Goal: Book appointment/travel/reservation

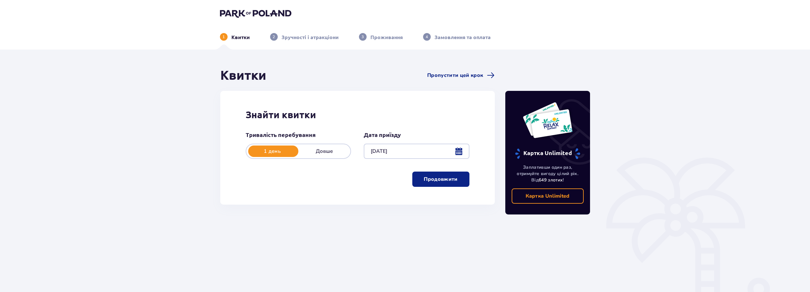
click at [441, 180] on p "Продовжити" at bounding box center [441, 179] width 34 height 7
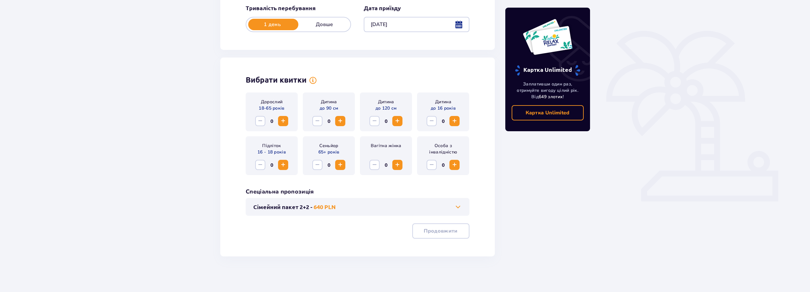
scroll to position [129, 0]
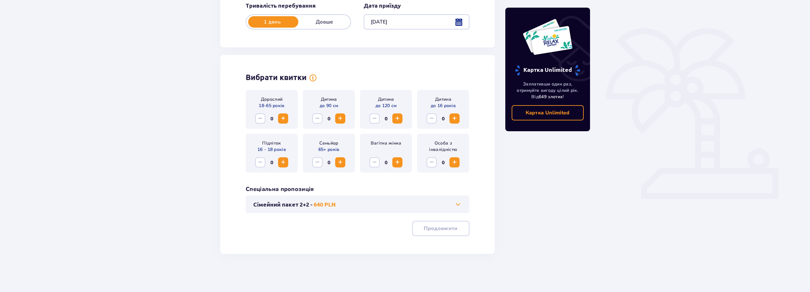
click at [284, 119] on span "Збільшити" at bounding box center [283, 119] width 8 height 8
click at [442, 228] on p "Продовжити" at bounding box center [441, 228] width 34 height 7
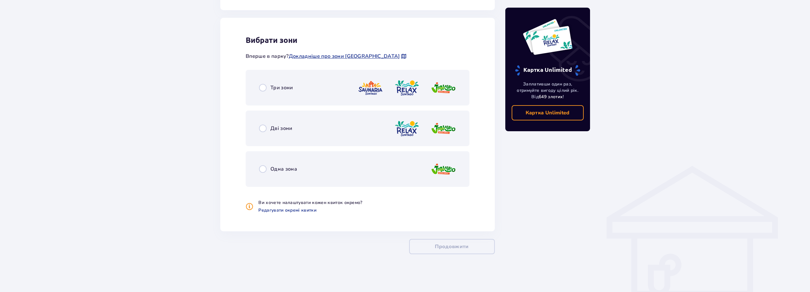
scroll to position [350, 0]
click at [261, 87] on input "radio" at bounding box center [263, 88] width 8 height 8
radio input "true"
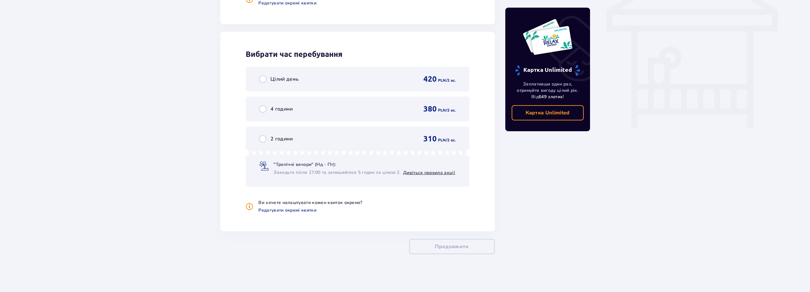
scroll to position [557, 0]
click at [435, 172] on link "Дивіться правила акції" at bounding box center [429, 172] width 52 height 6
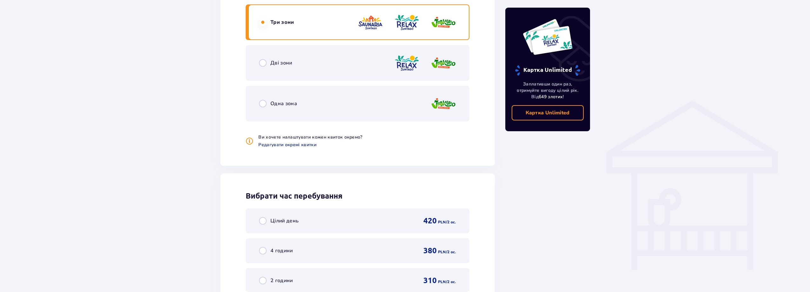
scroll to position [430, 0]
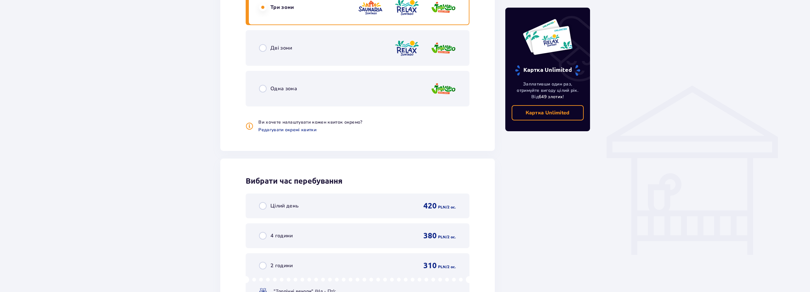
click at [303, 48] on div "Дві зони" at bounding box center [358, 48] width 224 height 36
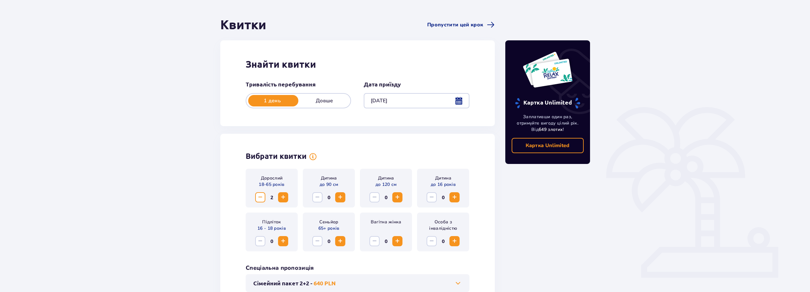
scroll to position [0, 0]
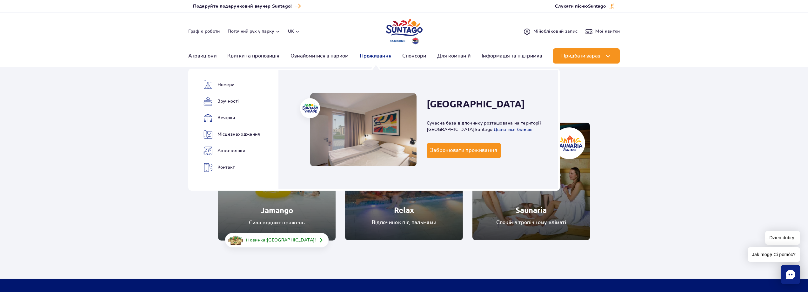
click at [374, 57] on link "Проживання" at bounding box center [376, 55] width 32 height 15
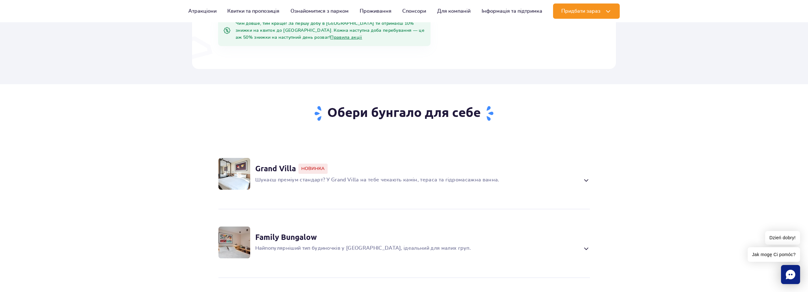
scroll to position [381, 0]
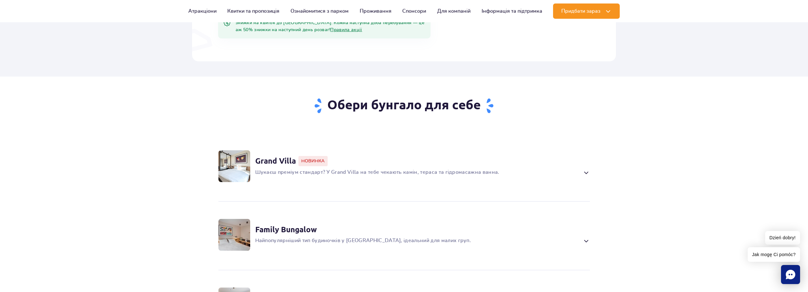
click at [586, 169] on span at bounding box center [585, 173] width 7 height 8
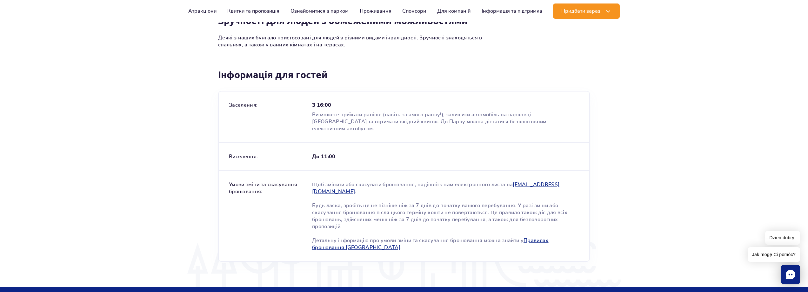
scroll to position [1112, 0]
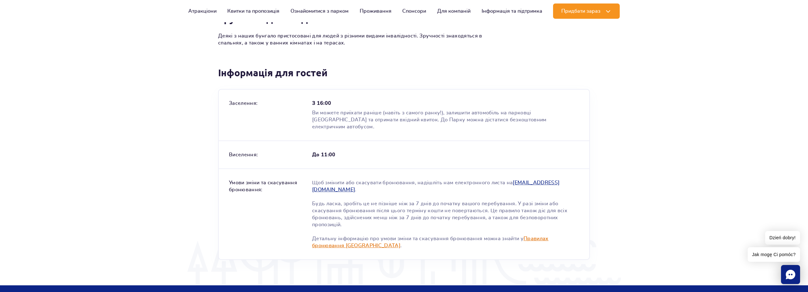
click at [541, 236] on link "Правилах бронювання Suntago Village" at bounding box center [430, 242] width 237 height 12
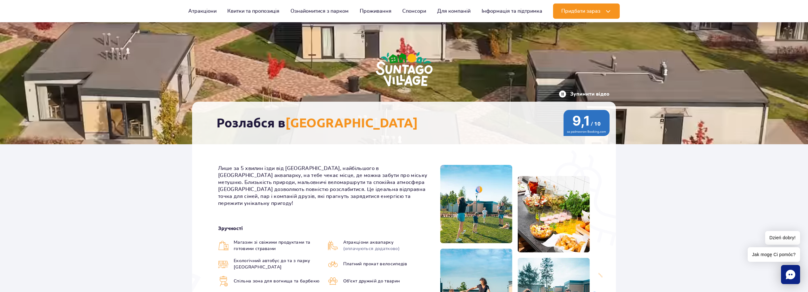
scroll to position [0, 0]
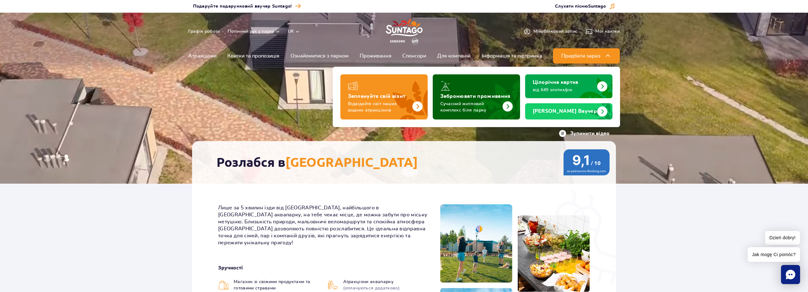
click at [511, 106] on img "Забронювати проживання" at bounding box center [508, 106] width 10 height 10
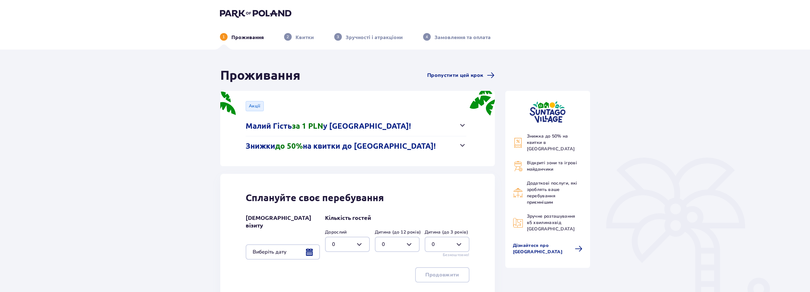
click at [463, 145] on span "button" at bounding box center [463, 145] width 8 height 8
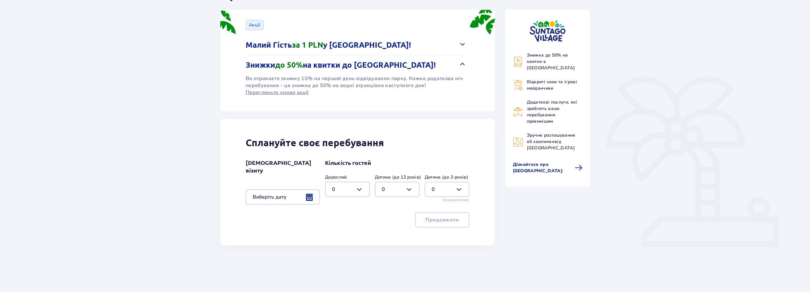
scroll to position [85, 0]
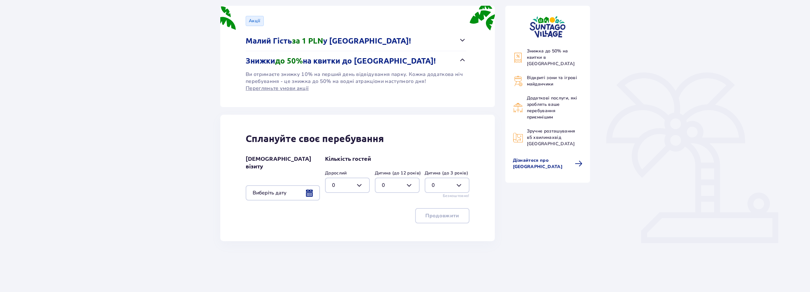
click at [312, 185] on div at bounding box center [283, 192] width 74 height 15
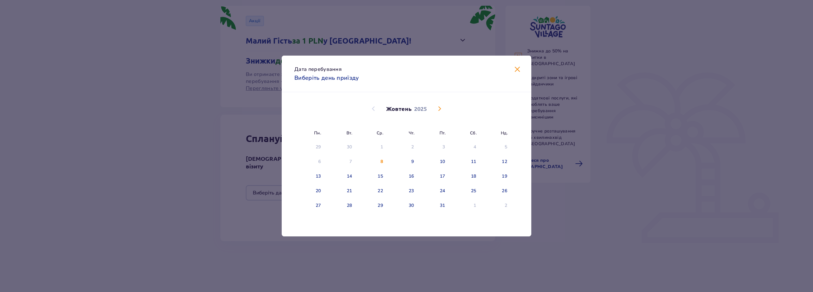
click at [443, 109] on span "Наступний місяць" at bounding box center [440, 109] width 8 height 8
click at [372, 107] on span "Попередній місяць" at bounding box center [374, 109] width 8 height 8
click at [503, 193] on div "26" at bounding box center [504, 191] width 5 height 6
click at [316, 209] on div "27" at bounding box center [309, 206] width 31 height 14
type input "26.10.25 - 27.10.25"
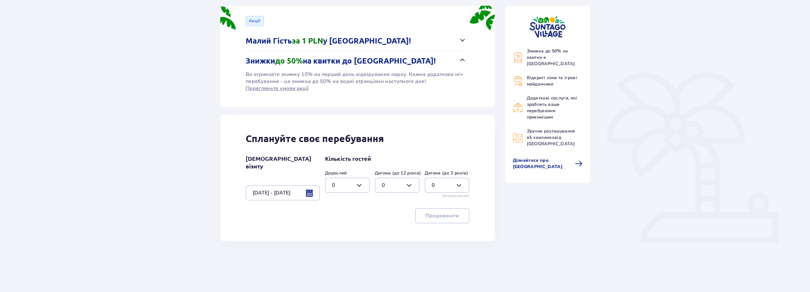
click at [361, 185] on div at bounding box center [347, 185] width 45 height 15
click at [344, 231] on div "2" at bounding box center [347, 231] width 31 height 7
type input "2"
click at [446, 214] on p "Продовжити" at bounding box center [443, 215] width 34 height 7
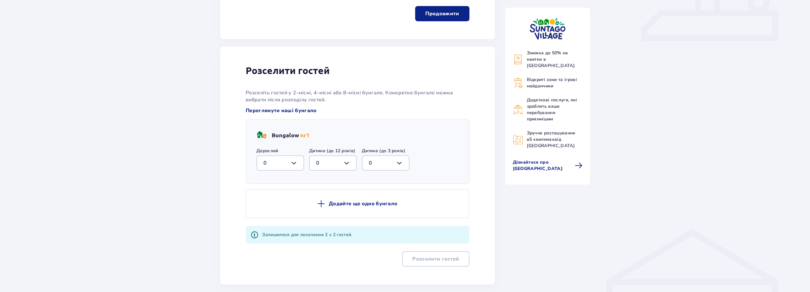
scroll to position [316, 0]
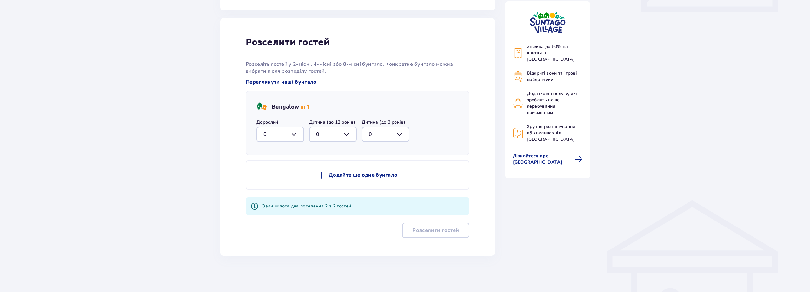
click at [295, 131] on div at bounding box center [281, 134] width 48 height 15
click at [271, 177] on div "2" at bounding box center [281, 180] width 34 height 7
type input "2"
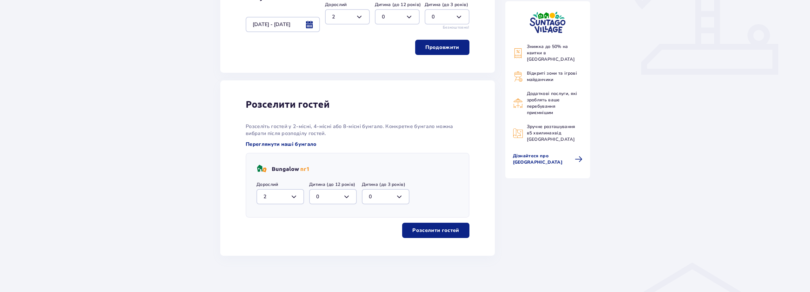
click at [432, 228] on p "Розселити гостей" at bounding box center [435, 230] width 47 height 7
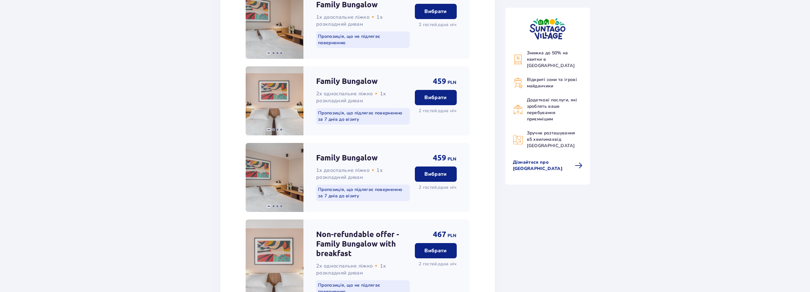
scroll to position [582, 0]
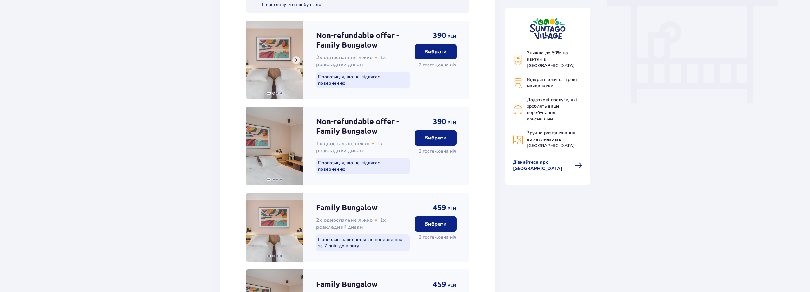
click at [298, 60] on span at bounding box center [296, 59] width 5 height 5
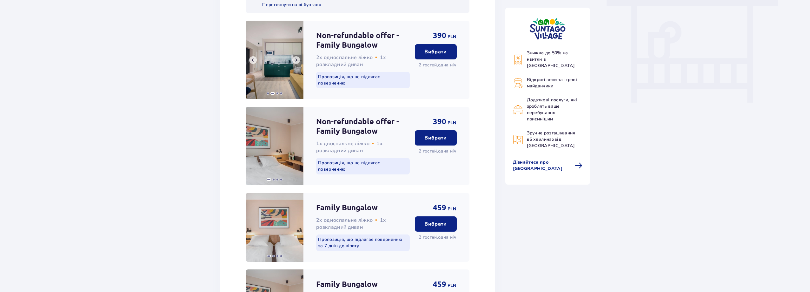
click at [298, 60] on span at bounding box center [296, 59] width 5 height 5
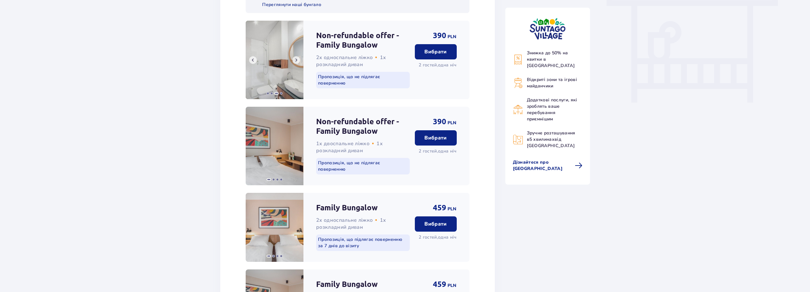
click at [298, 60] on span at bounding box center [296, 59] width 5 height 5
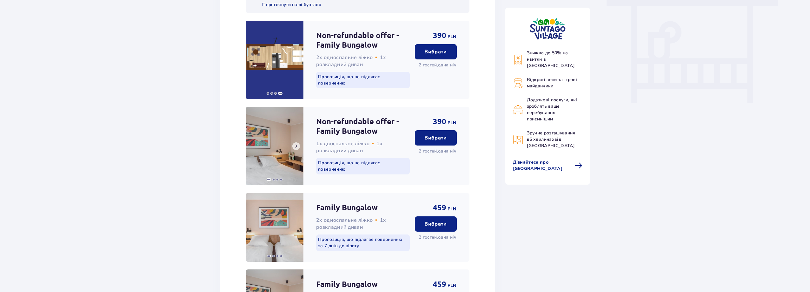
click at [296, 144] on span at bounding box center [296, 146] width 5 height 5
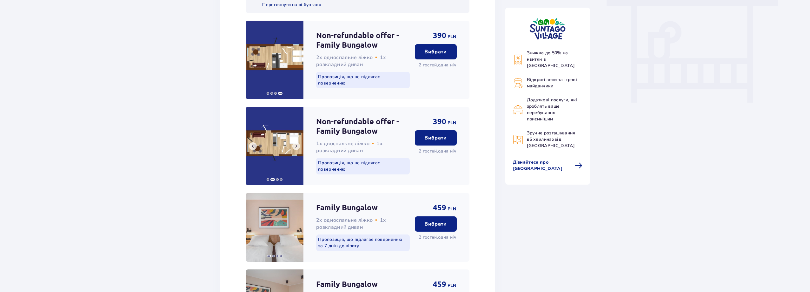
click at [296, 144] on span at bounding box center [296, 146] width 5 height 5
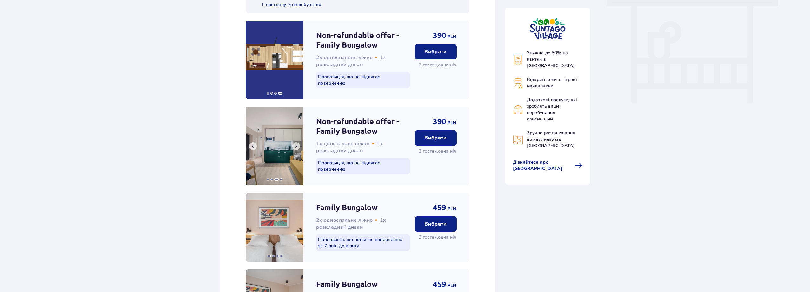
click at [296, 144] on span at bounding box center [296, 146] width 5 height 5
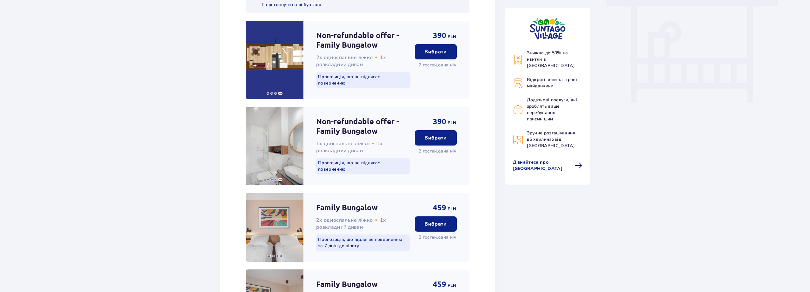
click at [435, 137] on p "Вибрати" at bounding box center [436, 137] width 22 height 7
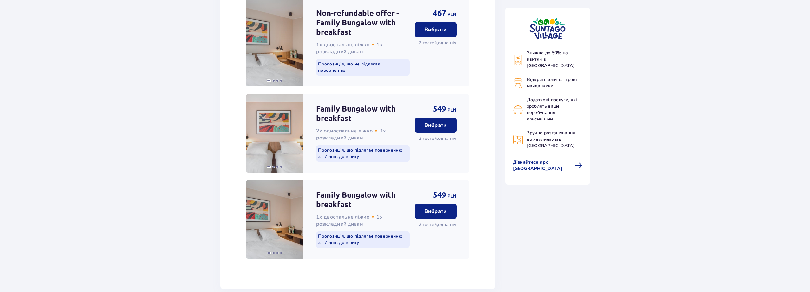
scroll to position [1082, 0]
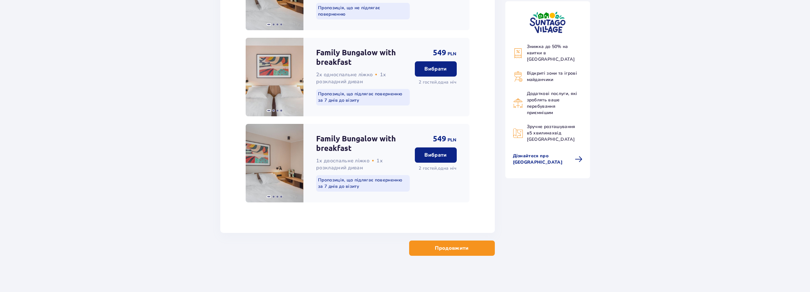
click at [457, 245] on p "Продовжити" at bounding box center [452, 248] width 34 height 7
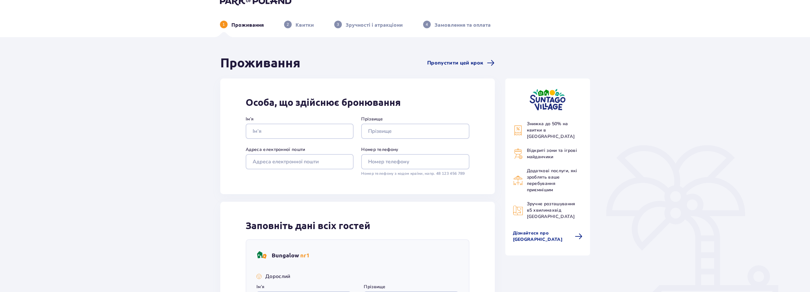
scroll to position [10, 0]
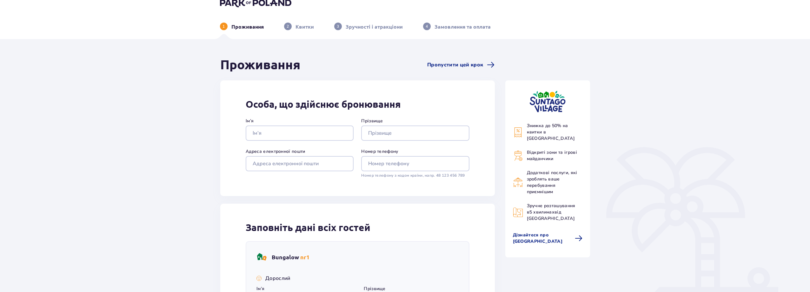
click at [554, 132] on span "Знижка до 50% на квитки в [GEOGRAPHIC_DATA]" at bounding box center [551, 132] width 48 height 19
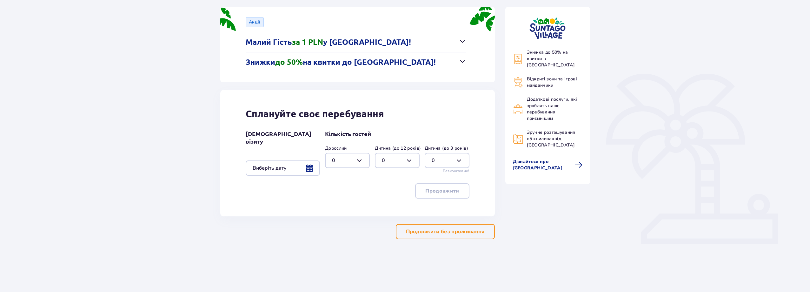
scroll to position [85, 0]
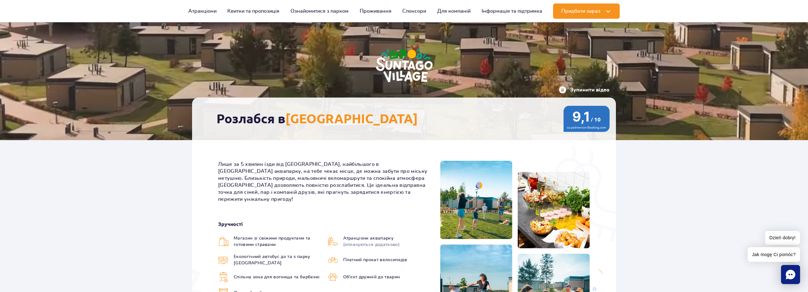
scroll to position [127, 0]
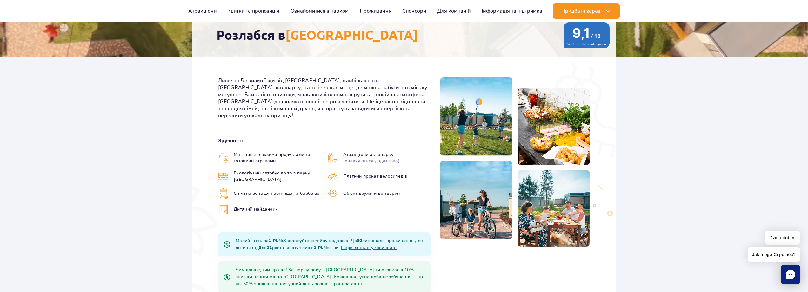
click at [332, 153] on img at bounding box center [333, 158] width 10 height 10
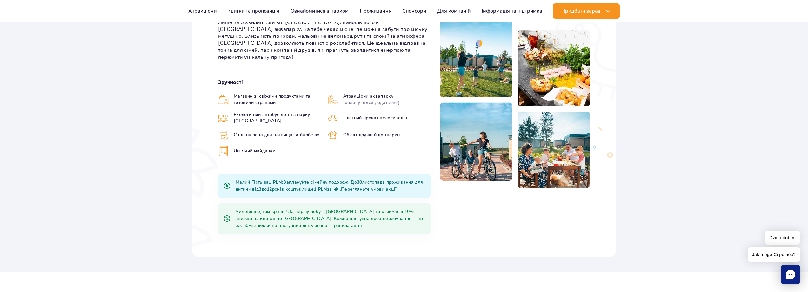
scroll to position [254, 0]
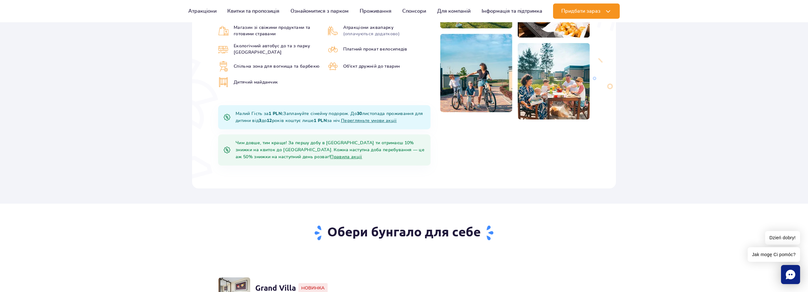
click at [317, 146] on div "Чим довше, тим краще! За першу добу в Suntago Village ти отримаєш 10% знижки на…" at bounding box center [324, 149] width 212 height 31
click at [330, 155] on link "Правила акції" at bounding box center [346, 157] width 32 height 4
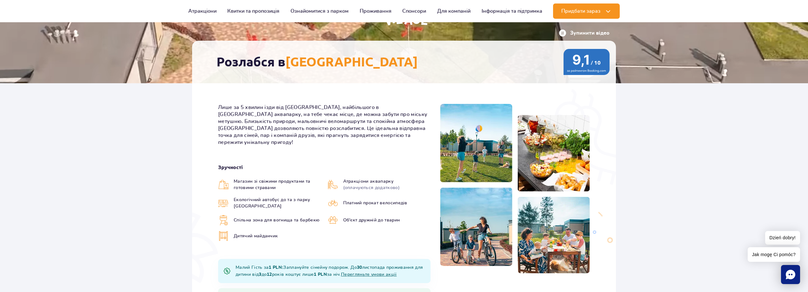
scroll to position [0, 0]
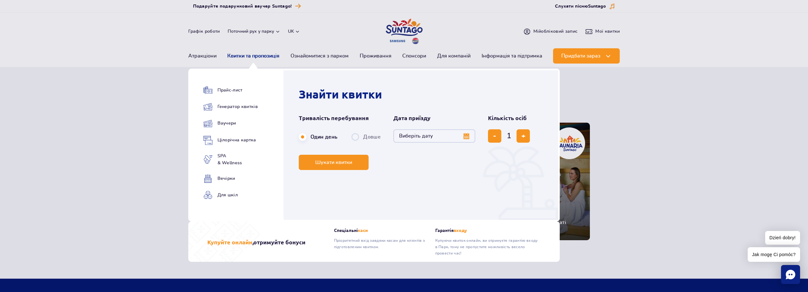
click at [265, 55] on link "Квитки та пропозиція" at bounding box center [253, 55] width 52 height 15
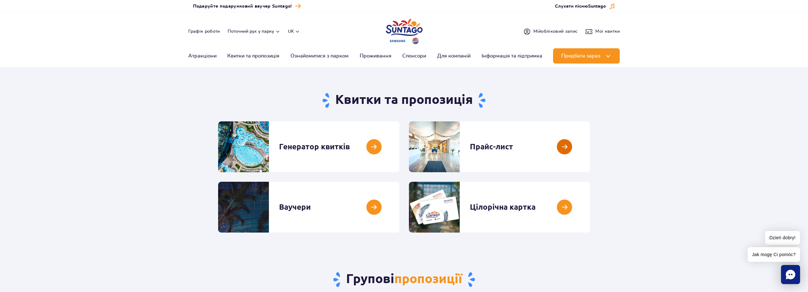
click at [590, 147] on link at bounding box center [590, 146] width 0 height 51
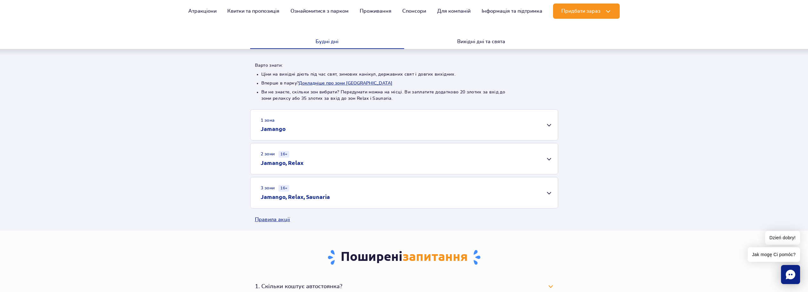
scroll to position [127, 0]
click at [473, 40] on button "Вихідні дні та свята" at bounding box center [481, 41] width 154 height 13
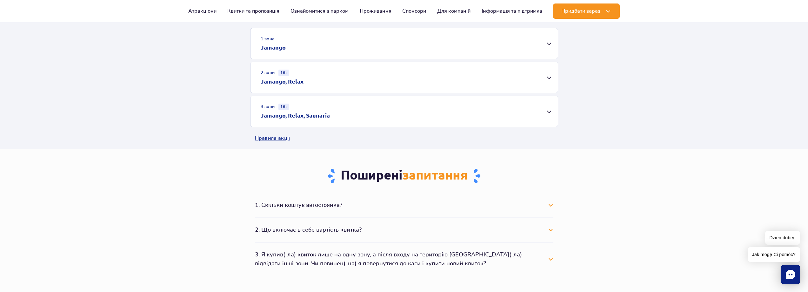
scroll to position [222, 0]
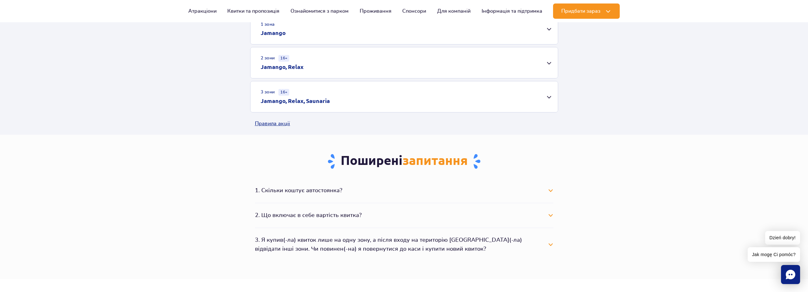
click at [549, 97] on div "3 зони 16+ Jamango, Relax, Saunaria" at bounding box center [404, 96] width 307 height 31
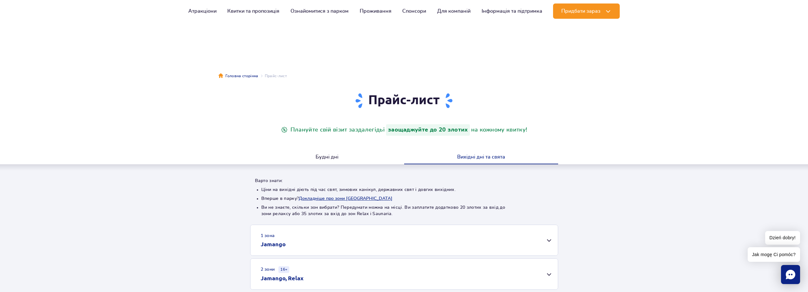
scroll to position [0, 0]
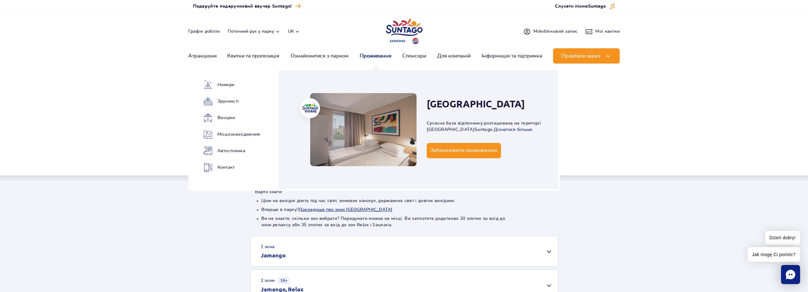
click at [389, 55] on link "Проживання" at bounding box center [376, 55] width 32 height 15
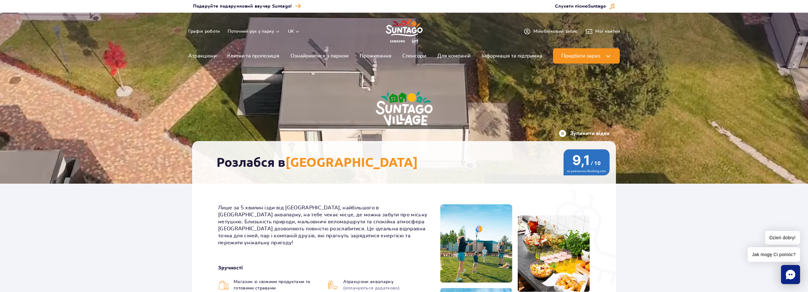
click at [563, 132] on button "Зупинити відео" at bounding box center [584, 134] width 51 height 8
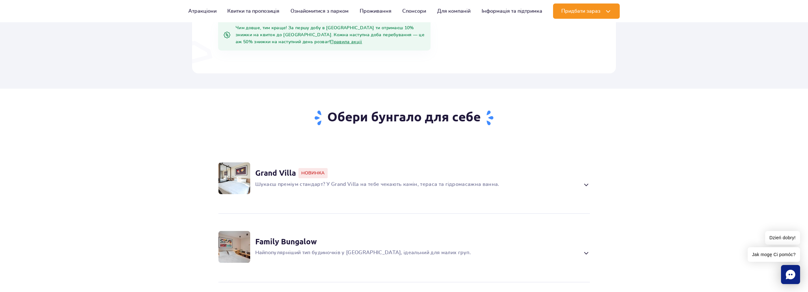
scroll to position [381, 0]
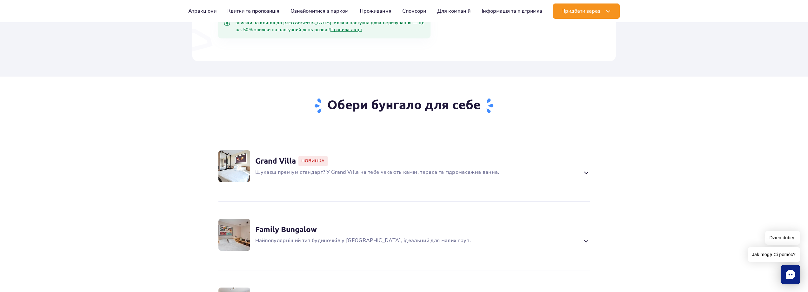
click at [587, 169] on span at bounding box center [585, 173] width 7 height 8
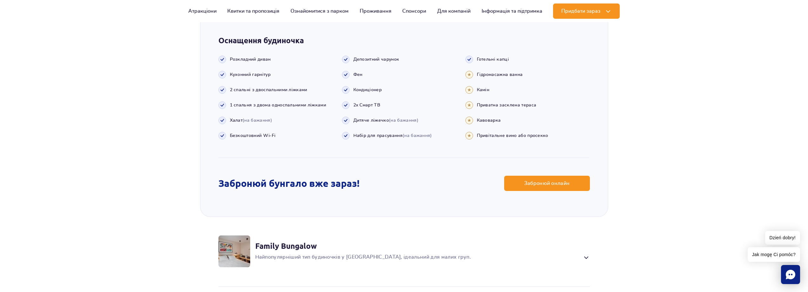
scroll to position [890, 0]
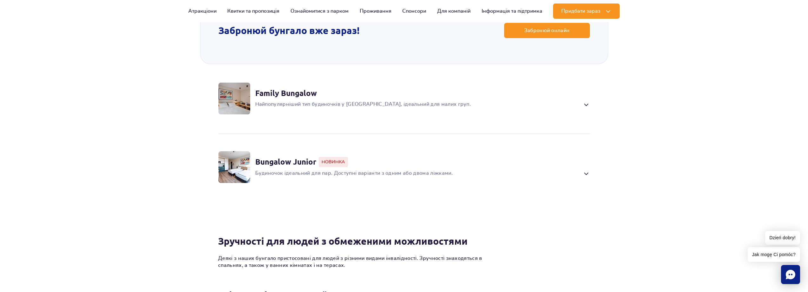
click at [586, 170] on span at bounding box center [585, 174] width 7 height 8
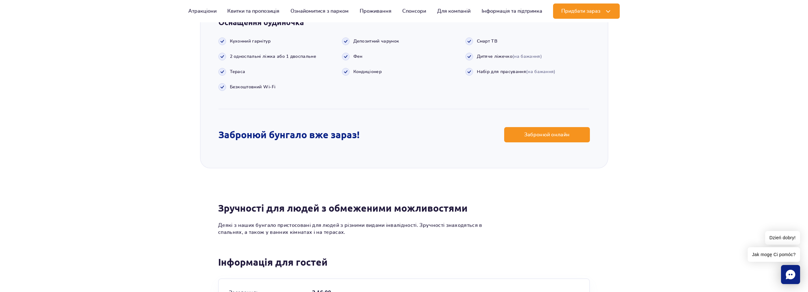
scroll to position [900, 0]
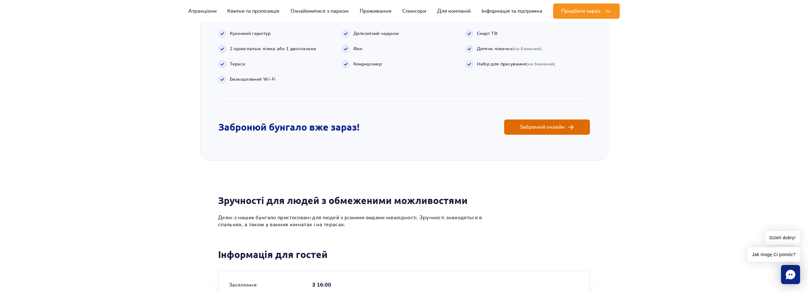
click at [548, 124] on span "Забронюй онлайн" at bounding box center [543, 126] width 46 height 5
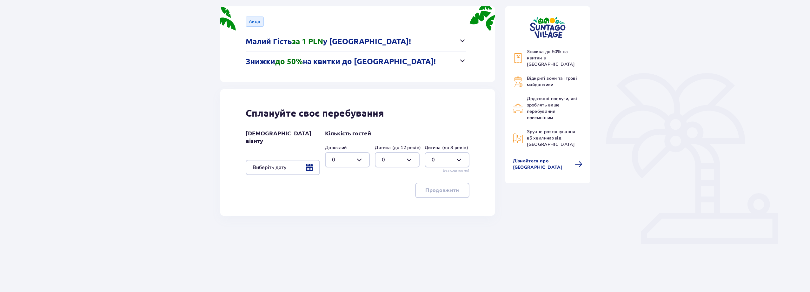
scroll to position [85, 0]
click at [309, 163] on div at bounding box center [283, 166] width 74 height 15
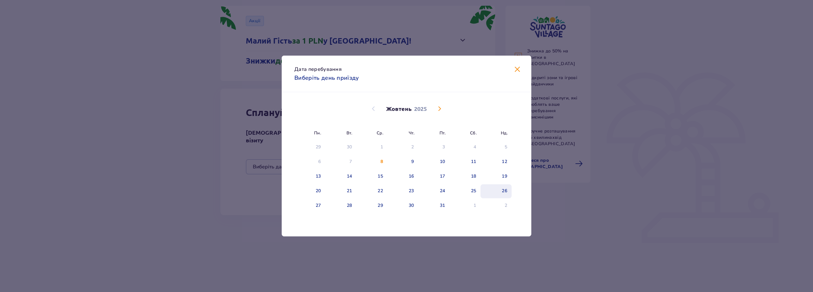
click at [500, 188] on div "26" at bounding box center [495, 191] width 31 height 14
click at [314, 206] on div "27" at bounding box center [309, 206] width 31 height 14
type input "[DATE] - [DATE]"
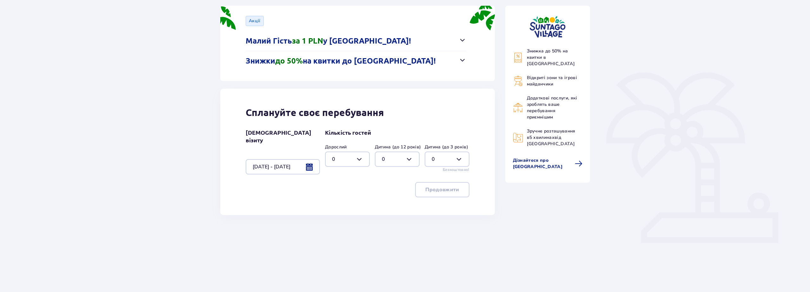
click at [363, 159] on div at bounding box center [347, 158] width 45 height 15
click at [337, 201] on span "2" at bounding box center [348, 204] width 44 height 13
type input "2"
click at [451, 186] on p "Продовжити" at bounding box center [443, 189] width 34 height 7
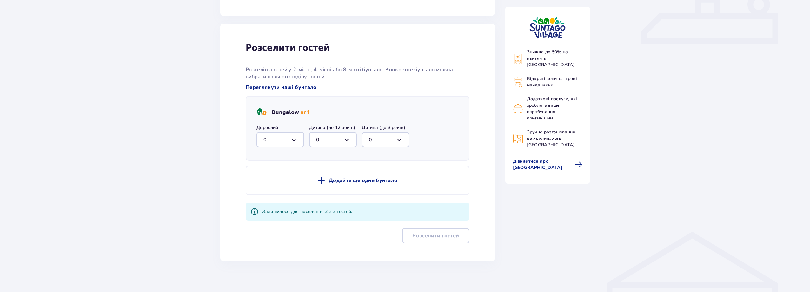
scroll to position [290, 0]
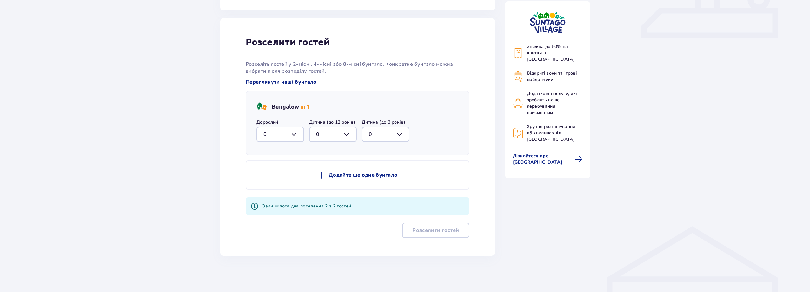
click at [296, 133] on div at bounding box center [281, 134] width 48 height 15
click at [272, 178] on div "2" at bounding box center [281, 180] width 34 height 7
type input "2"
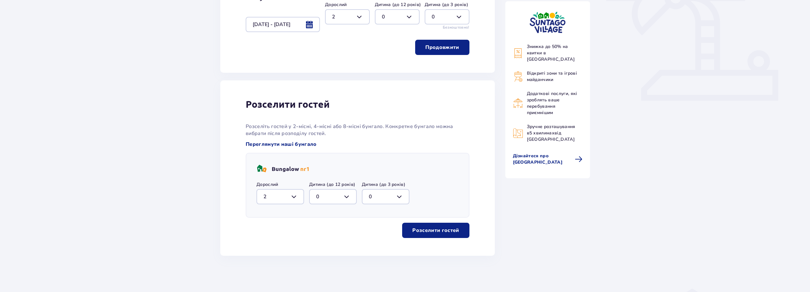
click at [429, 228] on p "Розселити гостей" at bounding box center [435, 230] width 47 height 7
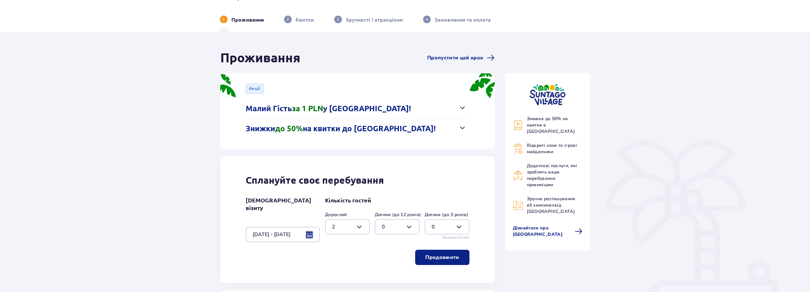
scroll to position [0, 0]
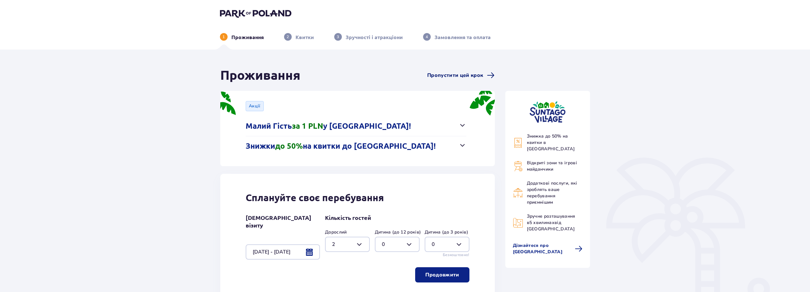
click at [474, 72] on span "Пропустити цей крок" at bounding box center [455, 75] width 56 height 7
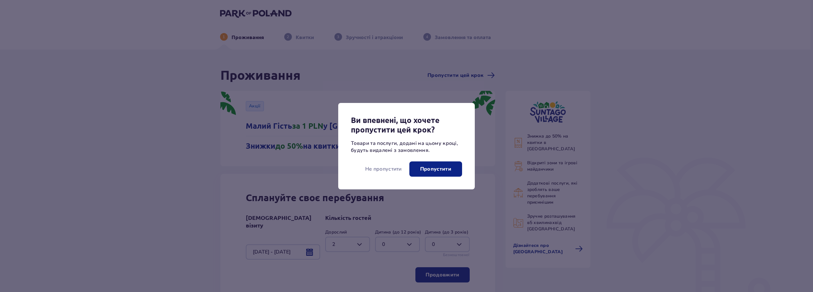
click at [444, 167] on p "Пропустити" at bounding box center [435, 168] width 31 height 7
